Goal: Task Accomplishment & Management: Manage account settings

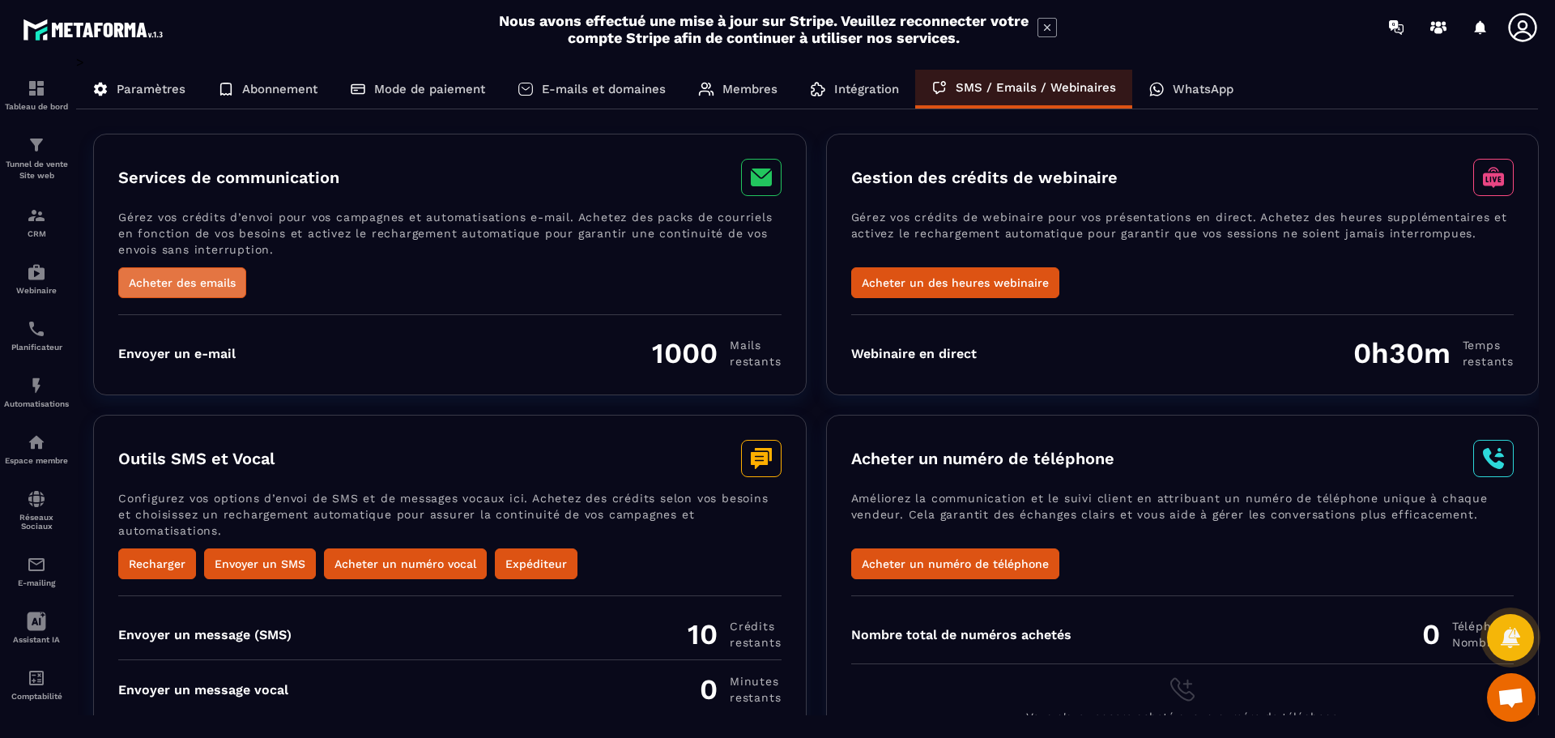
click at [160, 272] on button "Acheter des emails" at bounding box center [182, 282] width 128 height 31
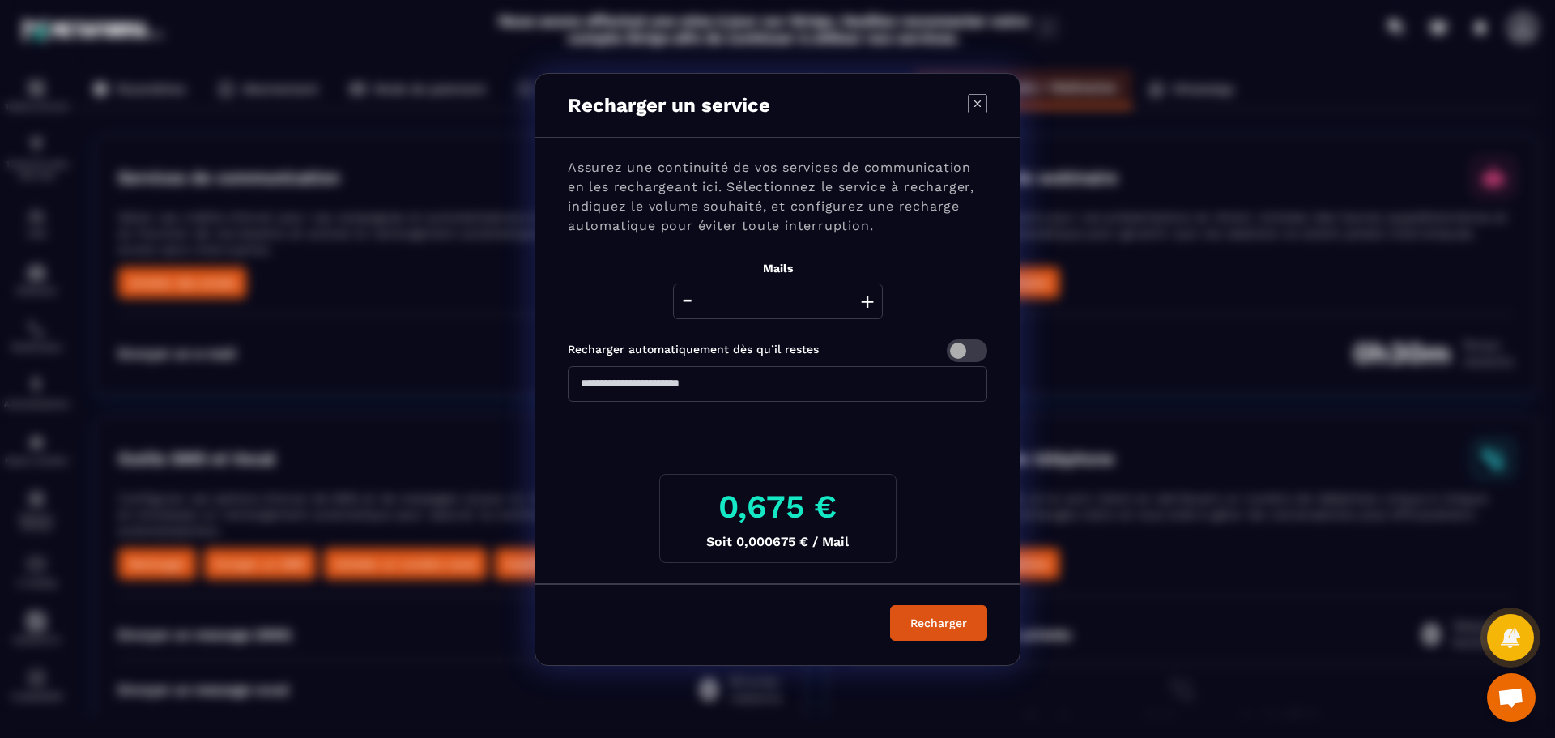
click at [443, 235] on div "Recharger un service Assurez une continuité de vos services de communication en…" at bounding box center [777, 369] width 1555 height 738
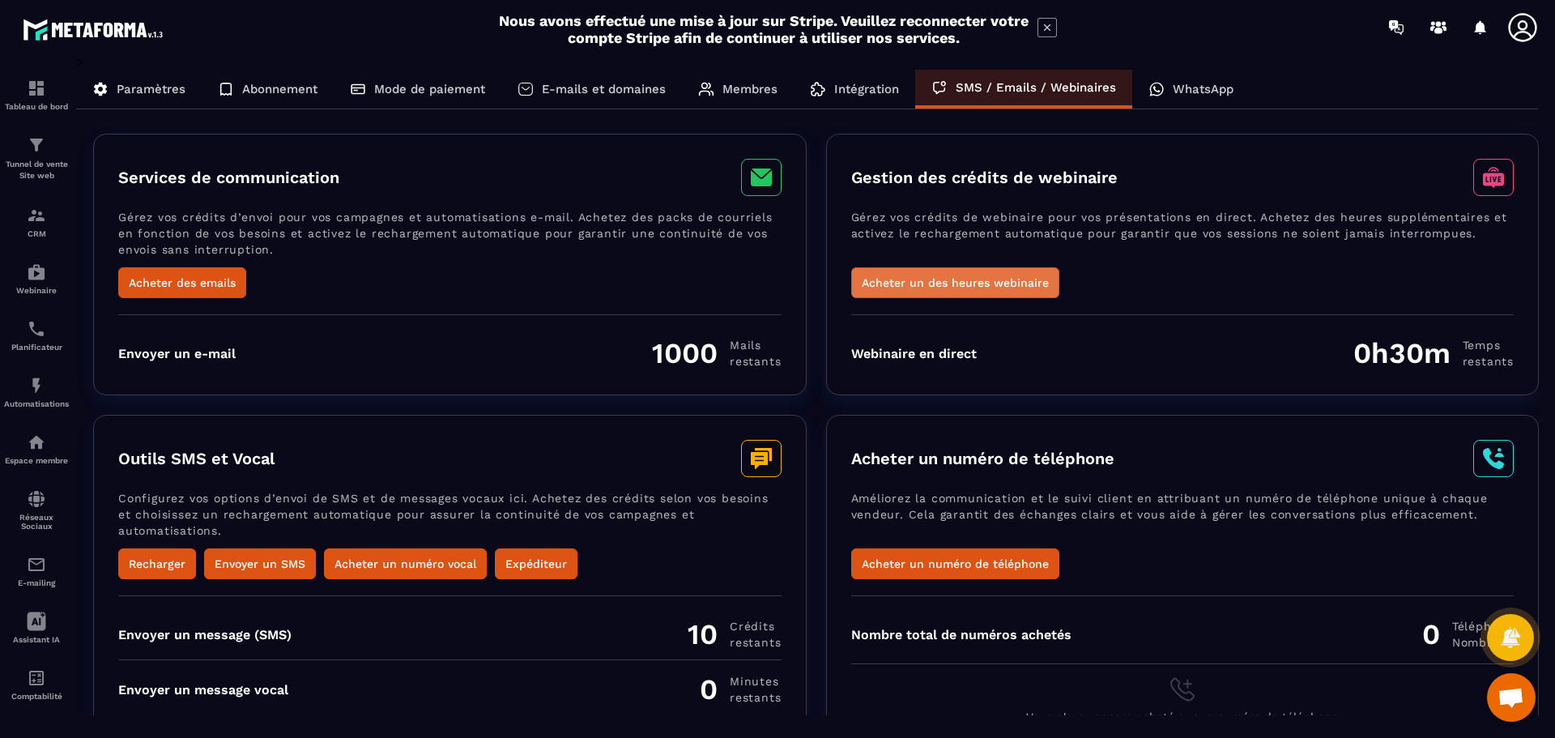
click at [927, 282] on button "Acheter un des heures webinaire" at bounding box center [955, 282] width 208 height 31
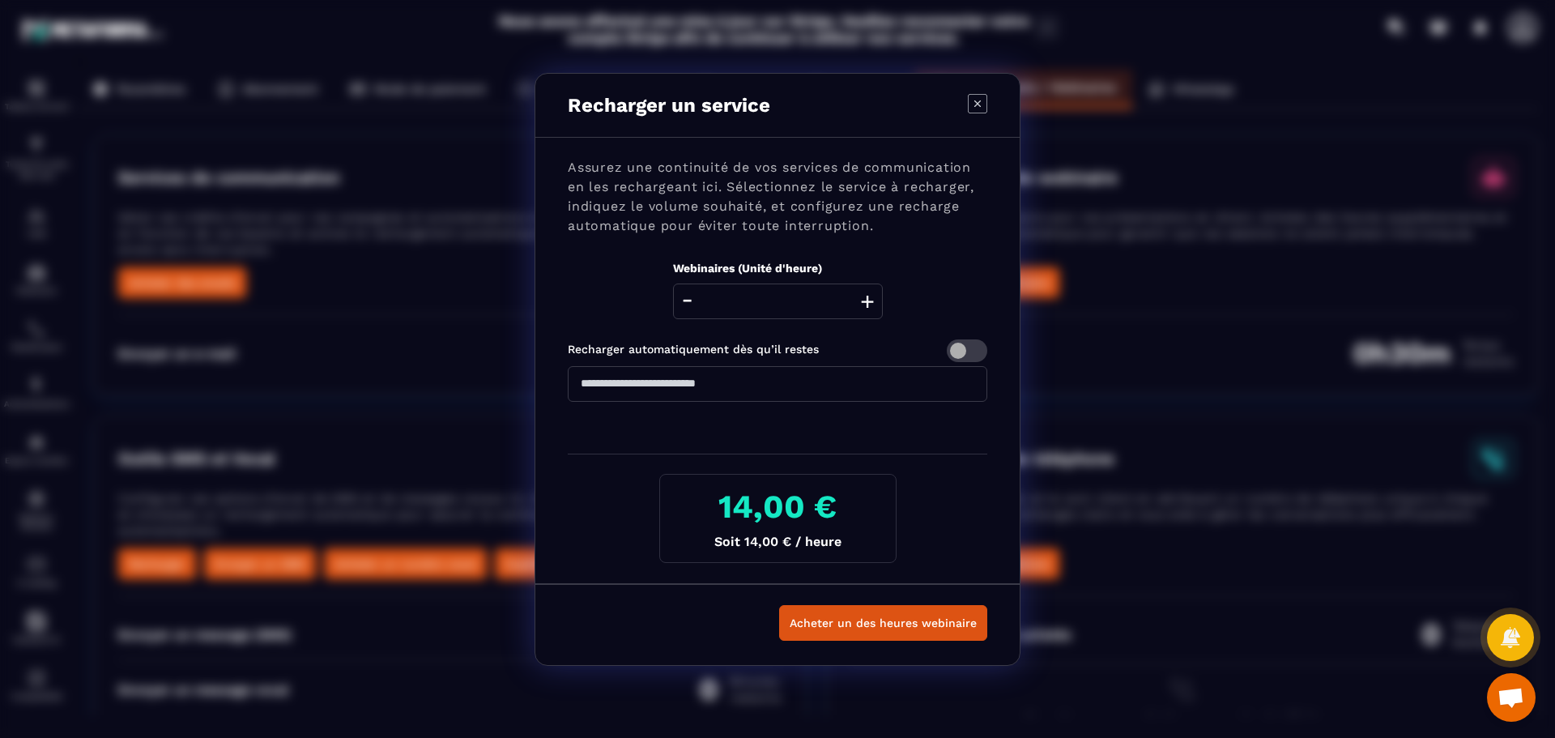
click at [1083, 278] on div "Recharger un service Assurez une continuité de vos services de communication en…" at bounding box center [777, 369] width 1555 height 738
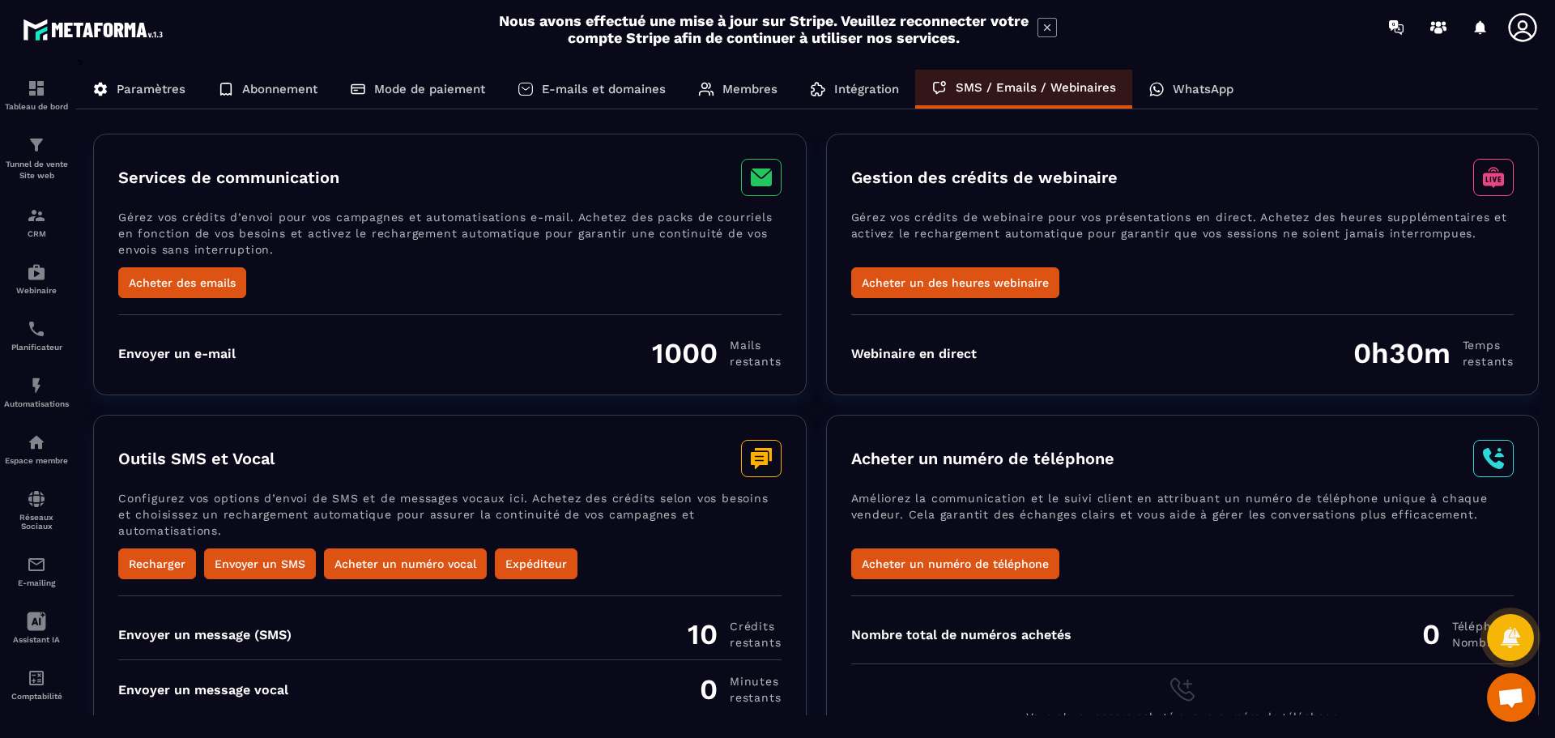
click at [612, 86] on p "E-mails et domaines" at bounding box center [604, 89] width 124 height 15
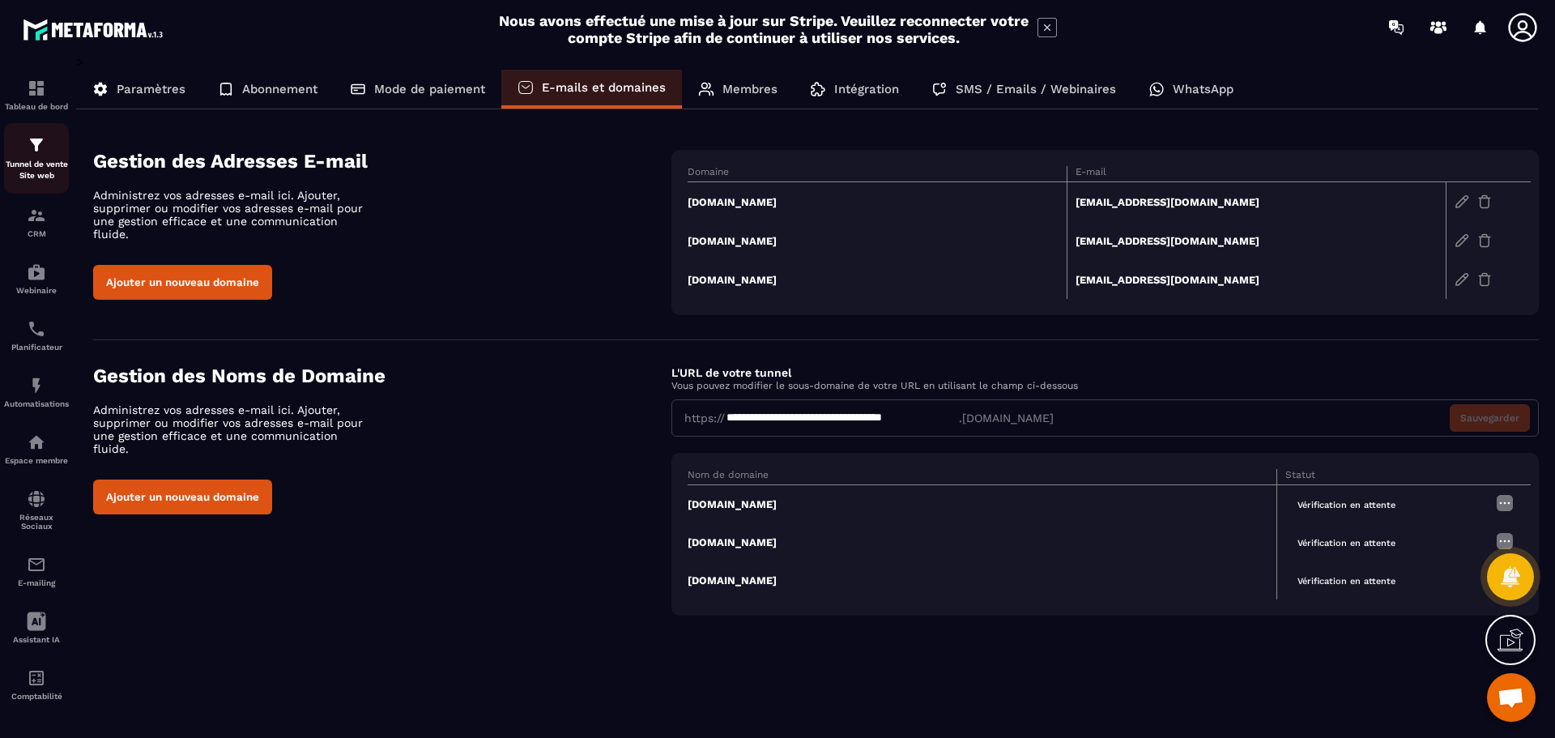
click at [53, 154] on div "Tunnel de vente Site web" at bounding box center [36, 158] width 65 height 46
click at [49, 152] on div "Tunnel de vente Site web" at bounding box center [36, 158] width 65 height 46
click at [29, 381] on img at bounding box center [36, 385] width 19 height 19
